Goal: Task Accomplishment & Management: Manage account settings

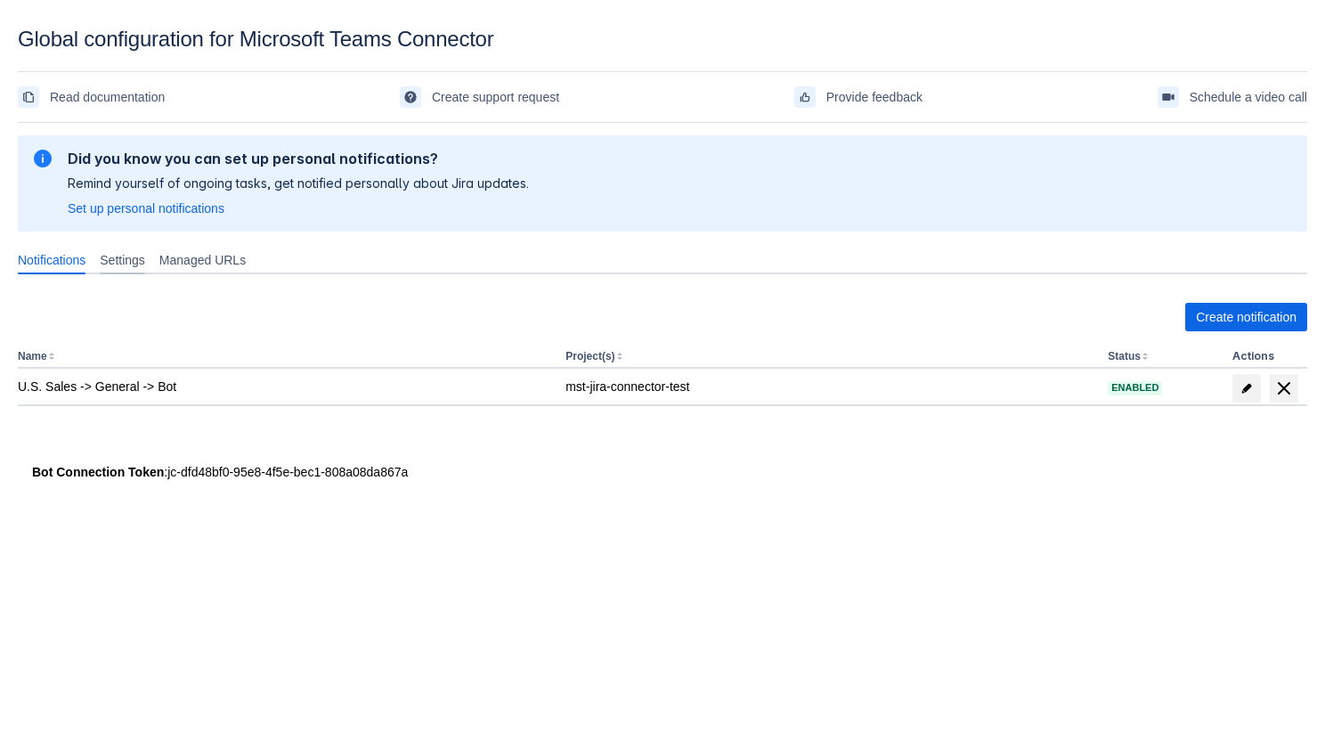
click at [134, 267] on span "Settings" at bounding box center [122, 260] width 45 height 18
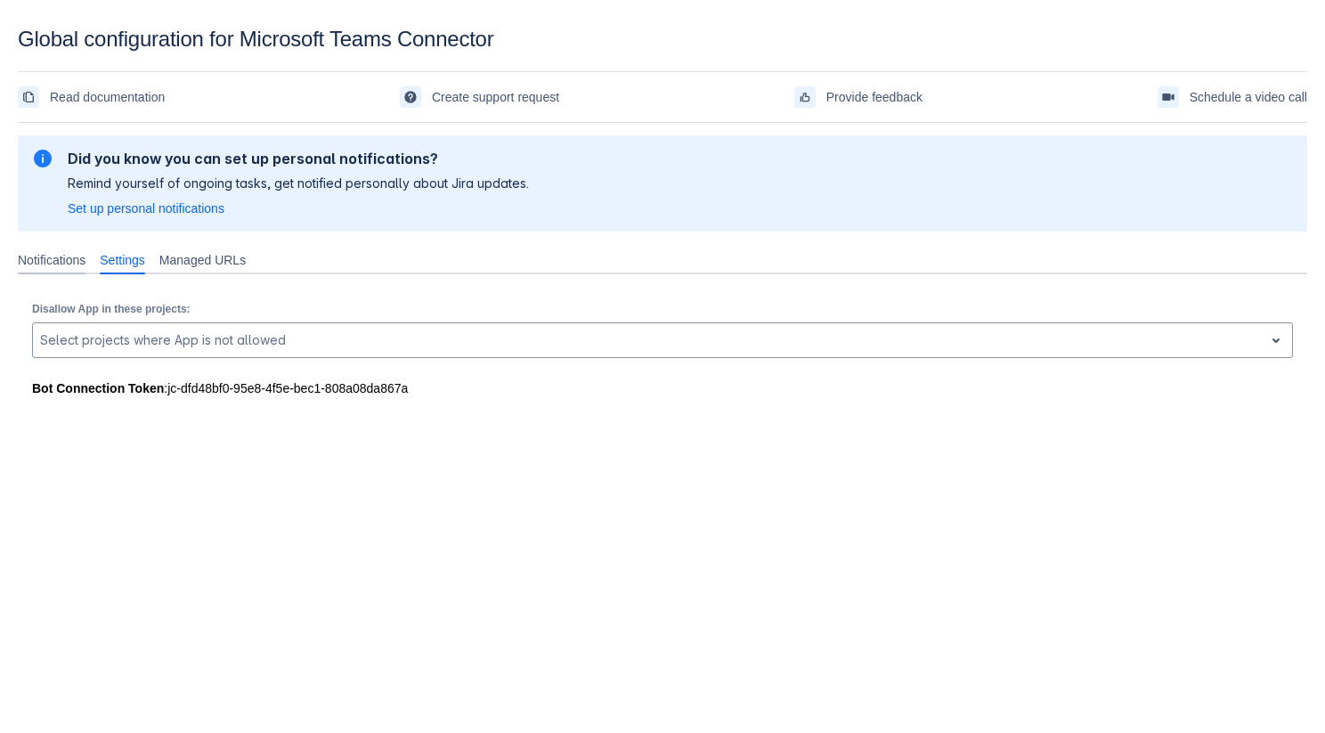
click at [77, 266] on span "Notifications" at bounding box center [52, 260] width 68 height 18
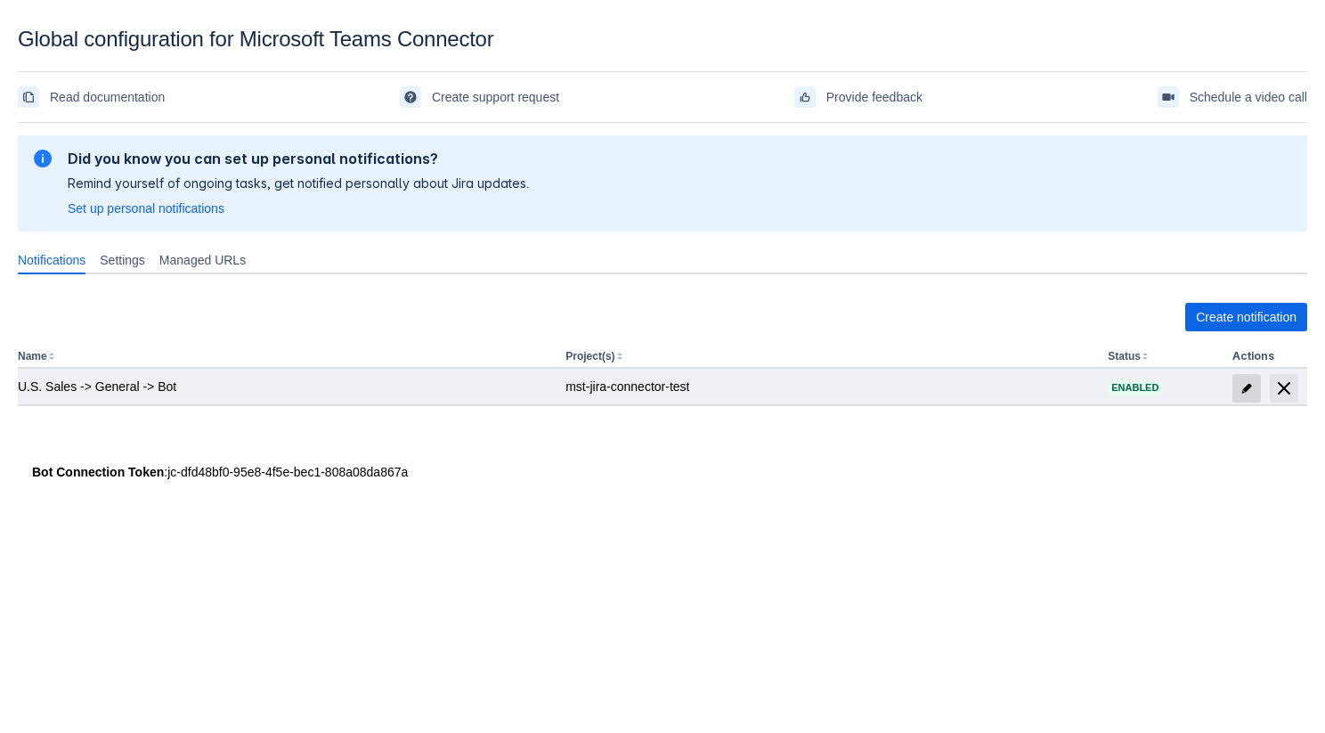
click at [1253, 381] on span "edit" at bounding box center [1247, 388] width 14 height 14
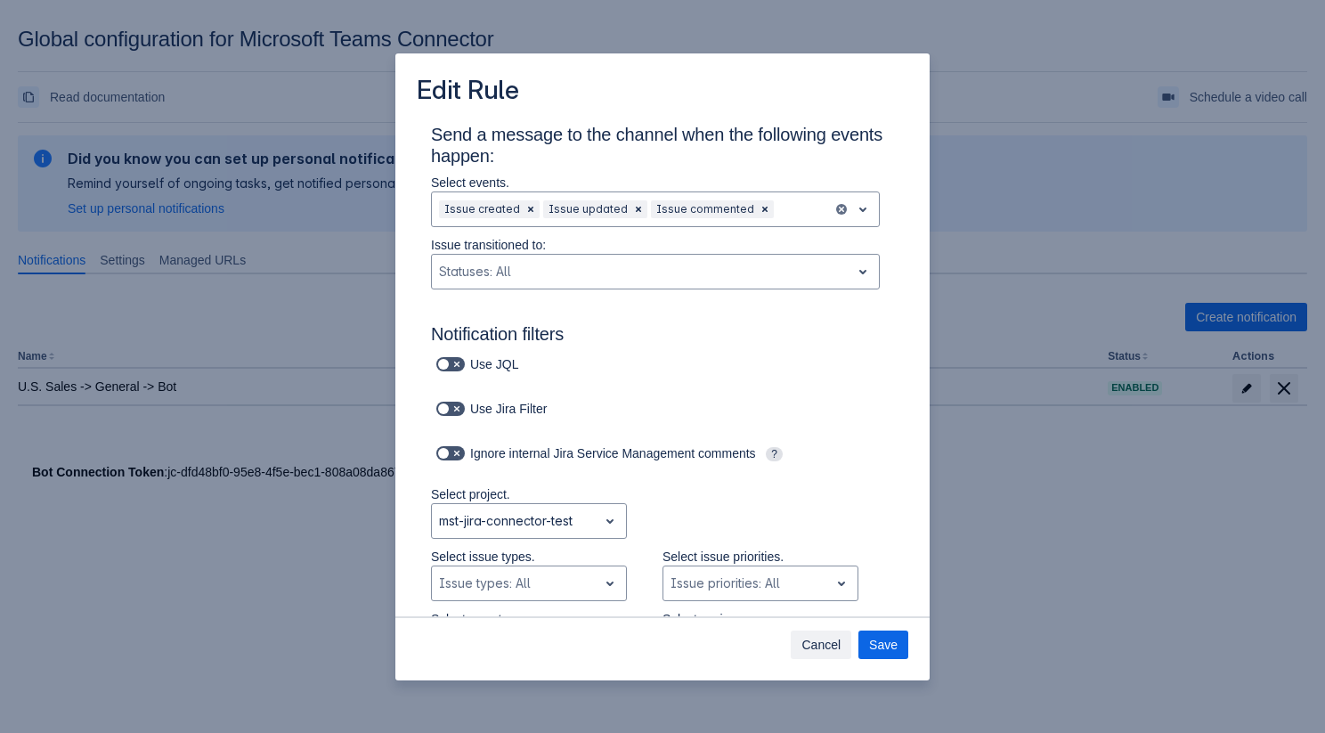
click at [806, 641] on span "Cancel" at bounding box center [820, 644] width 39 height 28
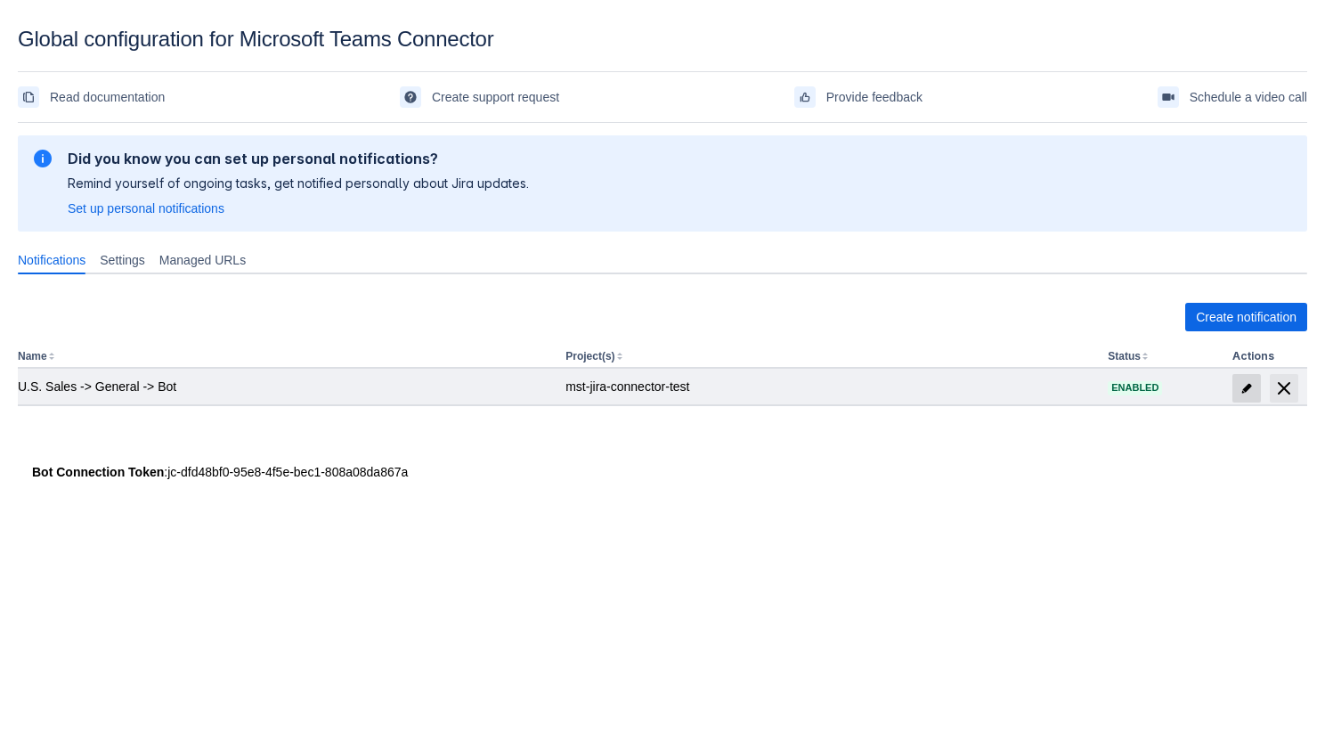
click at [1246, 382] on span "edit" at bounding box center [1247, 388] width 14 height 14
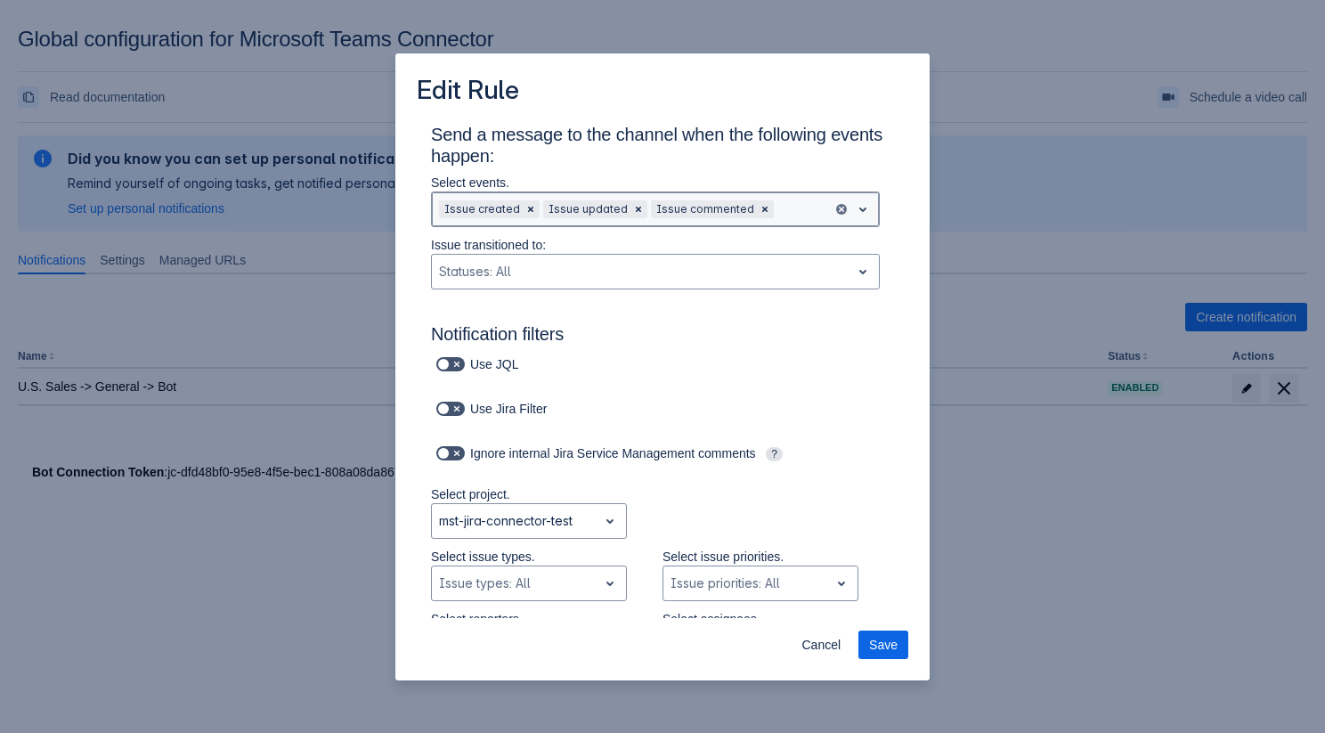
click at [779, 208] on div at bounding box center [801, 209] width 48 height 21
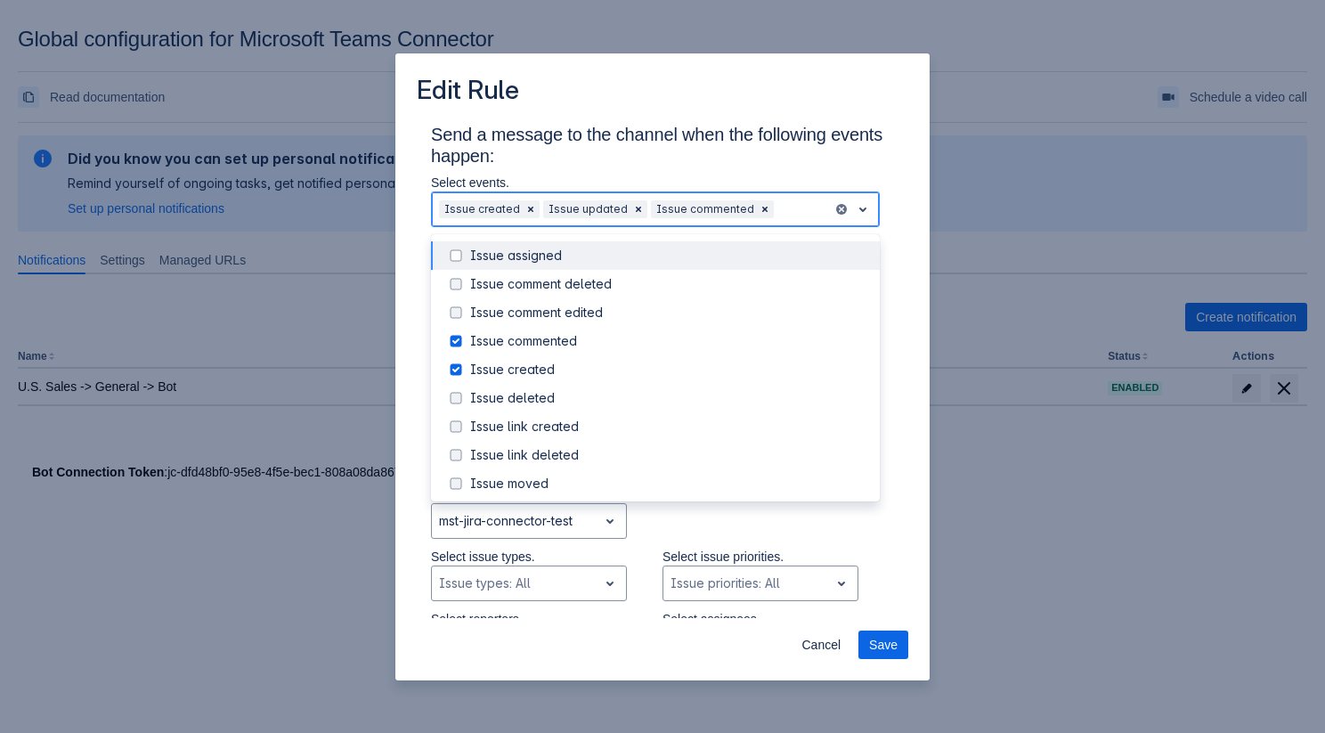
click at [697, 263] on div "Issue assigned" at bounding box center [669, 256] width 399 height 18
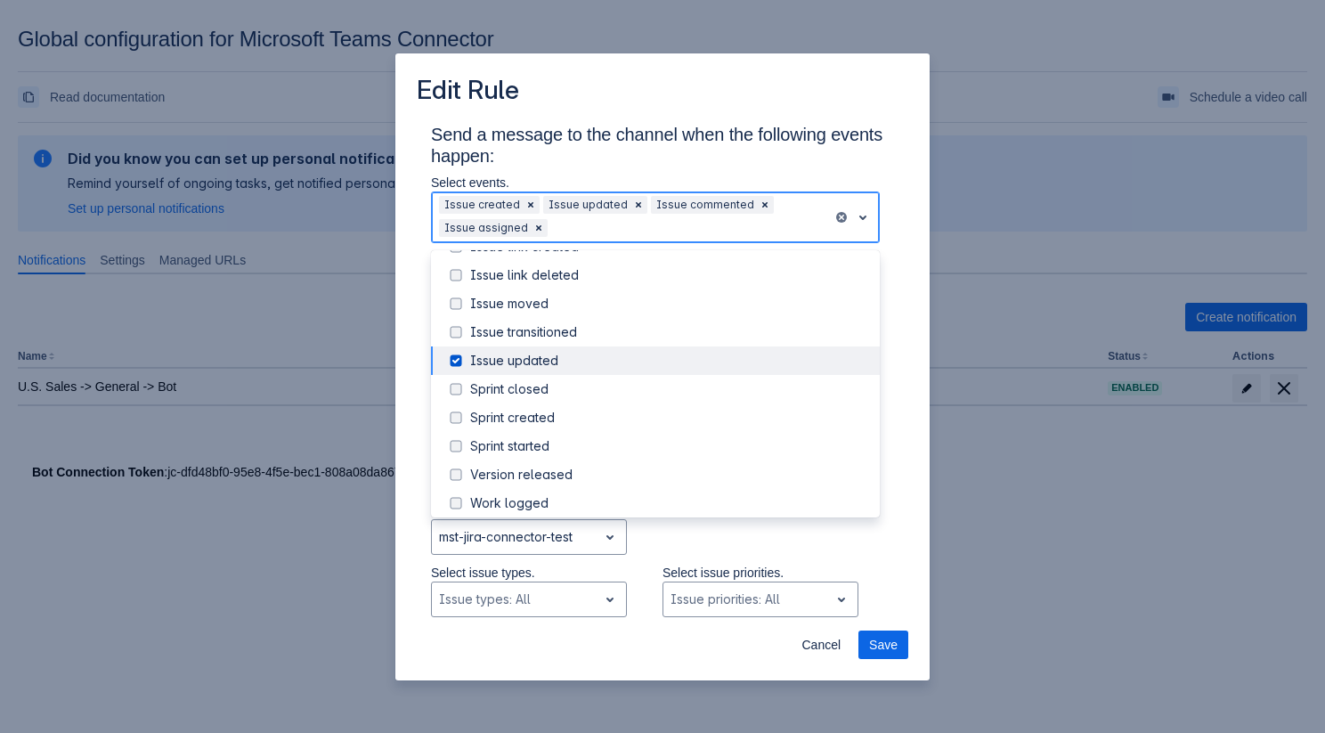
scroll to position [203, 0]
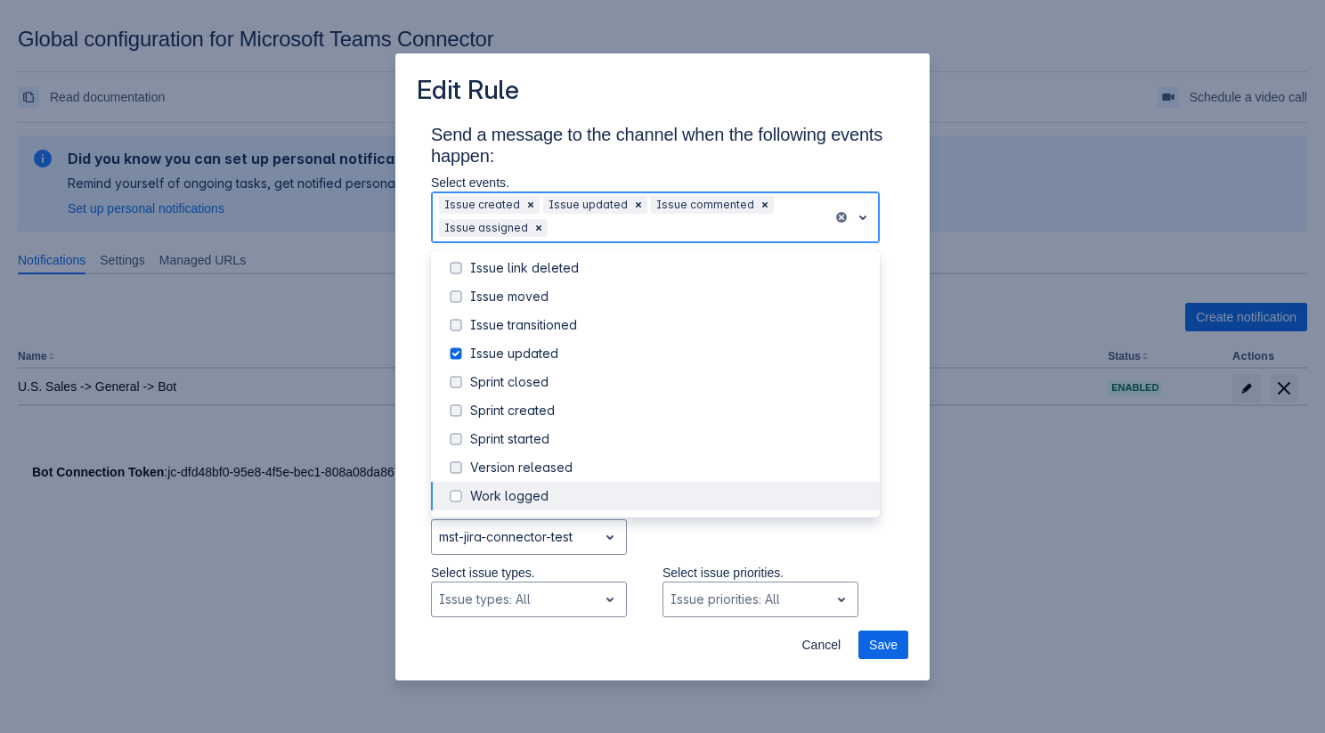
click at [800, 498] on div "Work logged" at bounding box center [669, 496] width 399 height 18
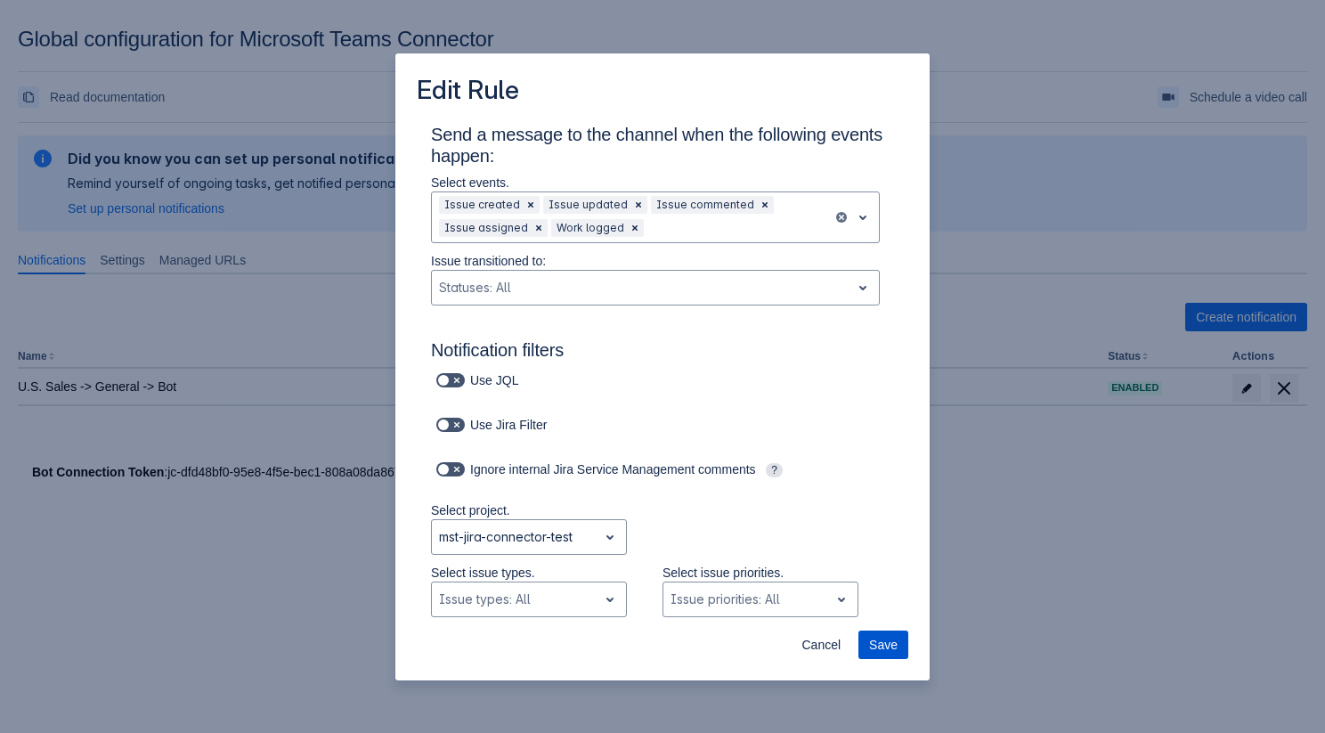
click at [885, 630] on div "Cancel Save" at bounding box center [662, 648] width 534 height 64
click at [884, 634] on span "Save" at bounding box center [883, 644] width 28 height 28
